Goal: Transaction & Acquisition: Purchase product/service

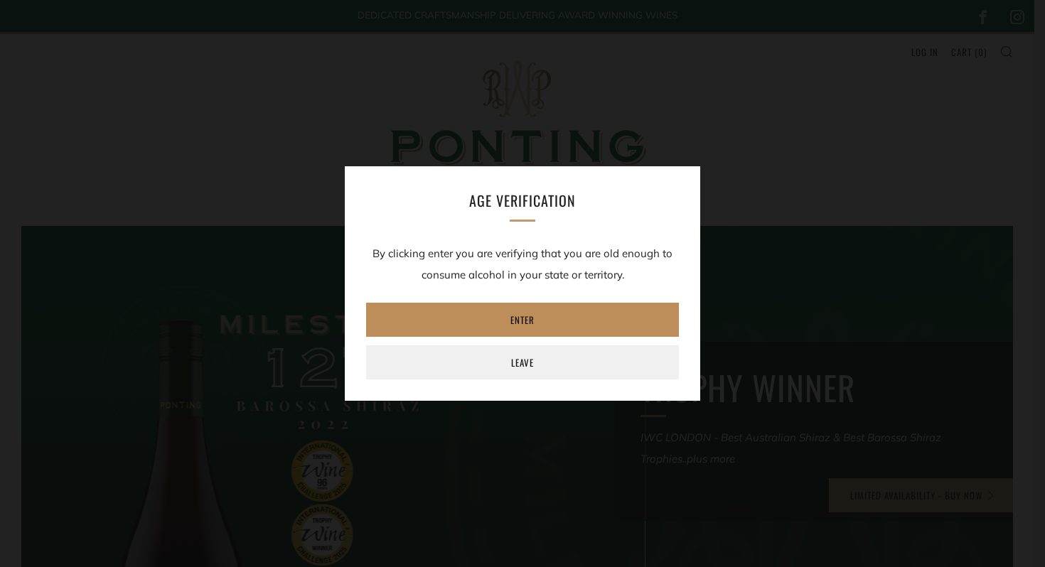
click at [558, 328] on link "Enter" at bounding box center [522, 320] width 313 height 34
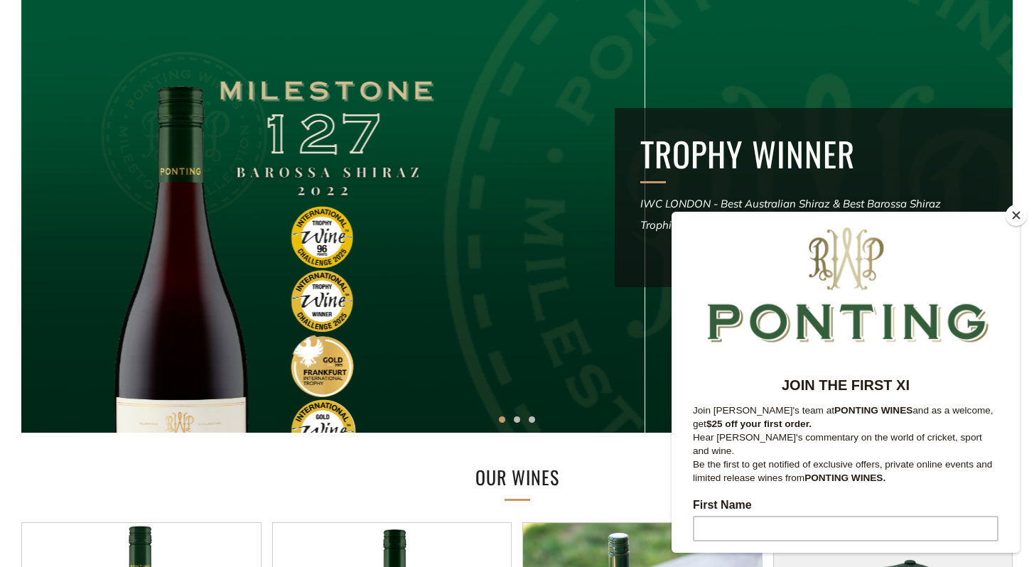
scroll to position [367, 0]
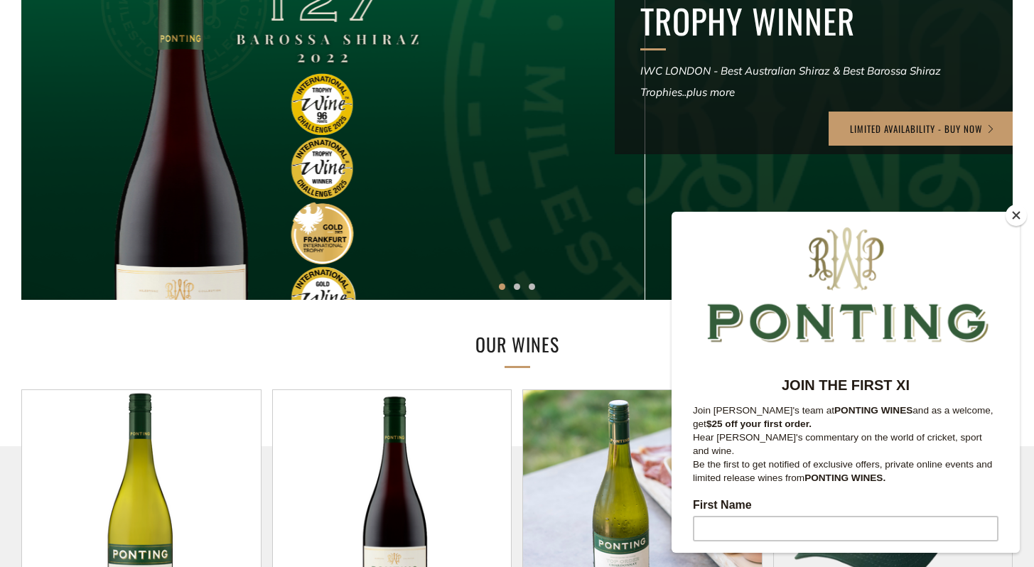
click at [1021, 217] on button "Close" at bounding box center [1016, 215] width 21 height 21
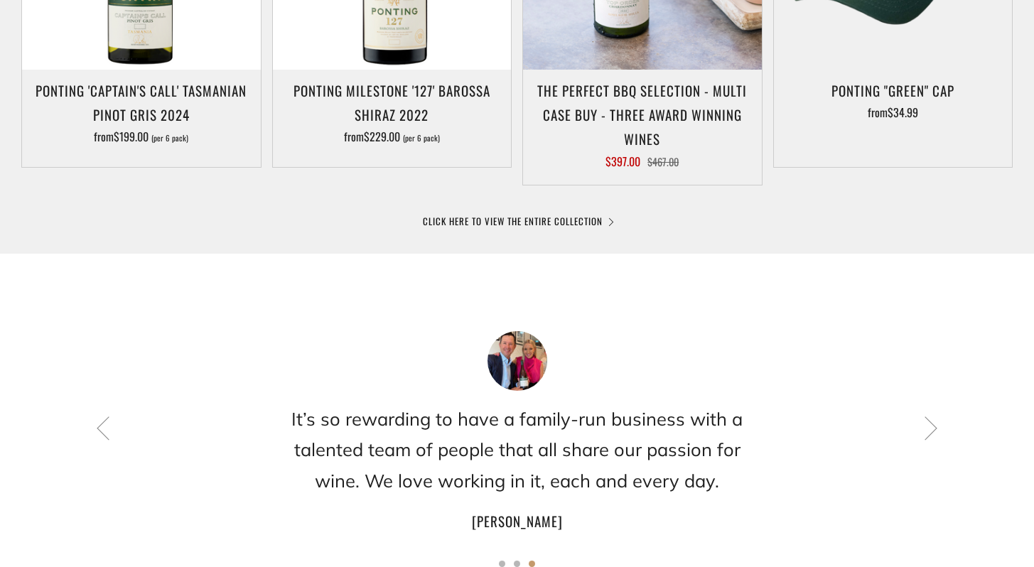
scroll to position [973, 0]
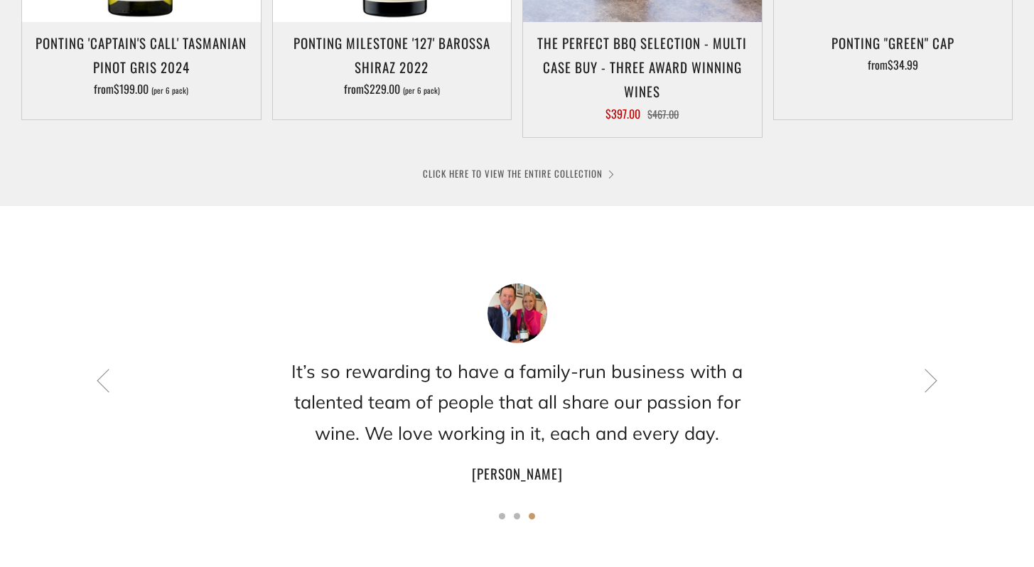
click at [517, 170] on link "CLICK HERE TO VIEW THE ENTIRE COLLECTION" at bounding box center [517, 173] width 189 height 14
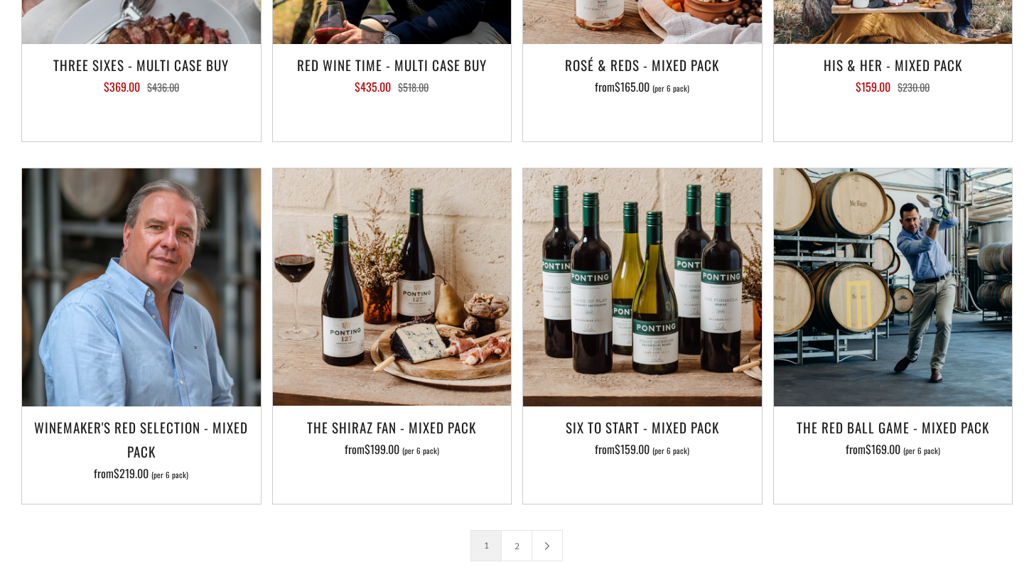
scroll to position [2122, 0]
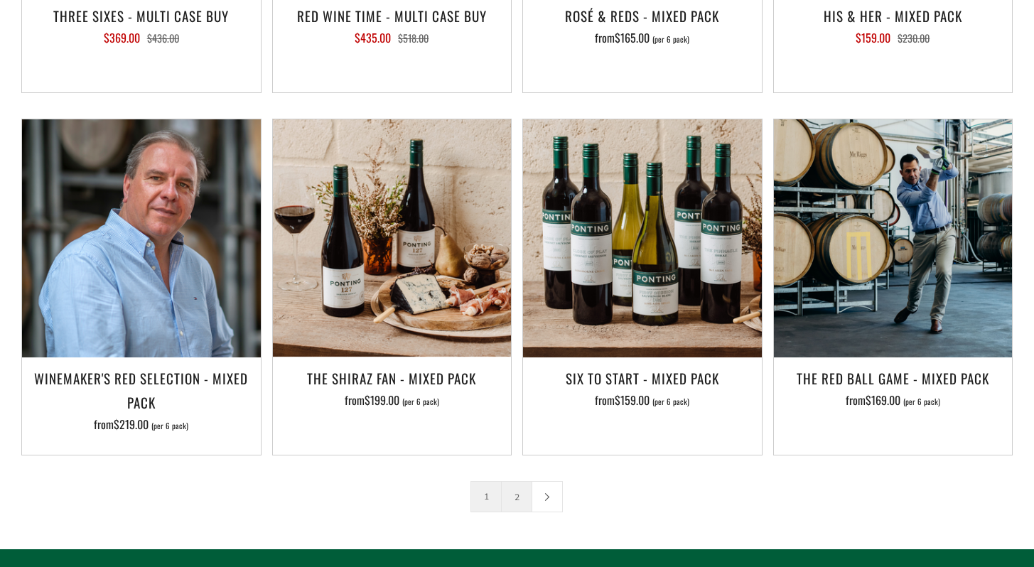
click at [524, 482] on link "2" at bounding box center [517, 497] width 30 height 30
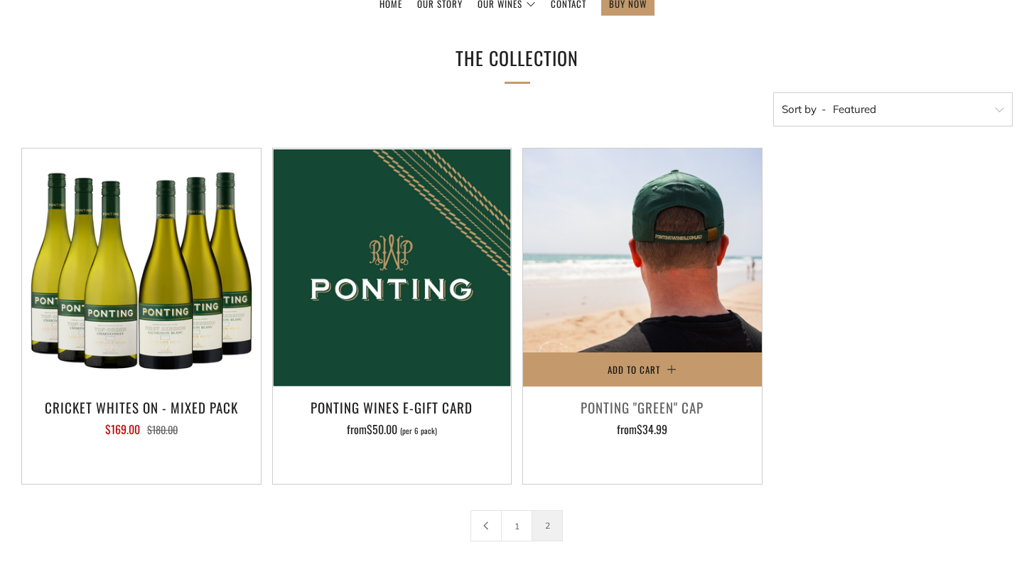
scroll to position [199, 0]
